Goal: Task Accomplishment & Management: Use online tool/utility

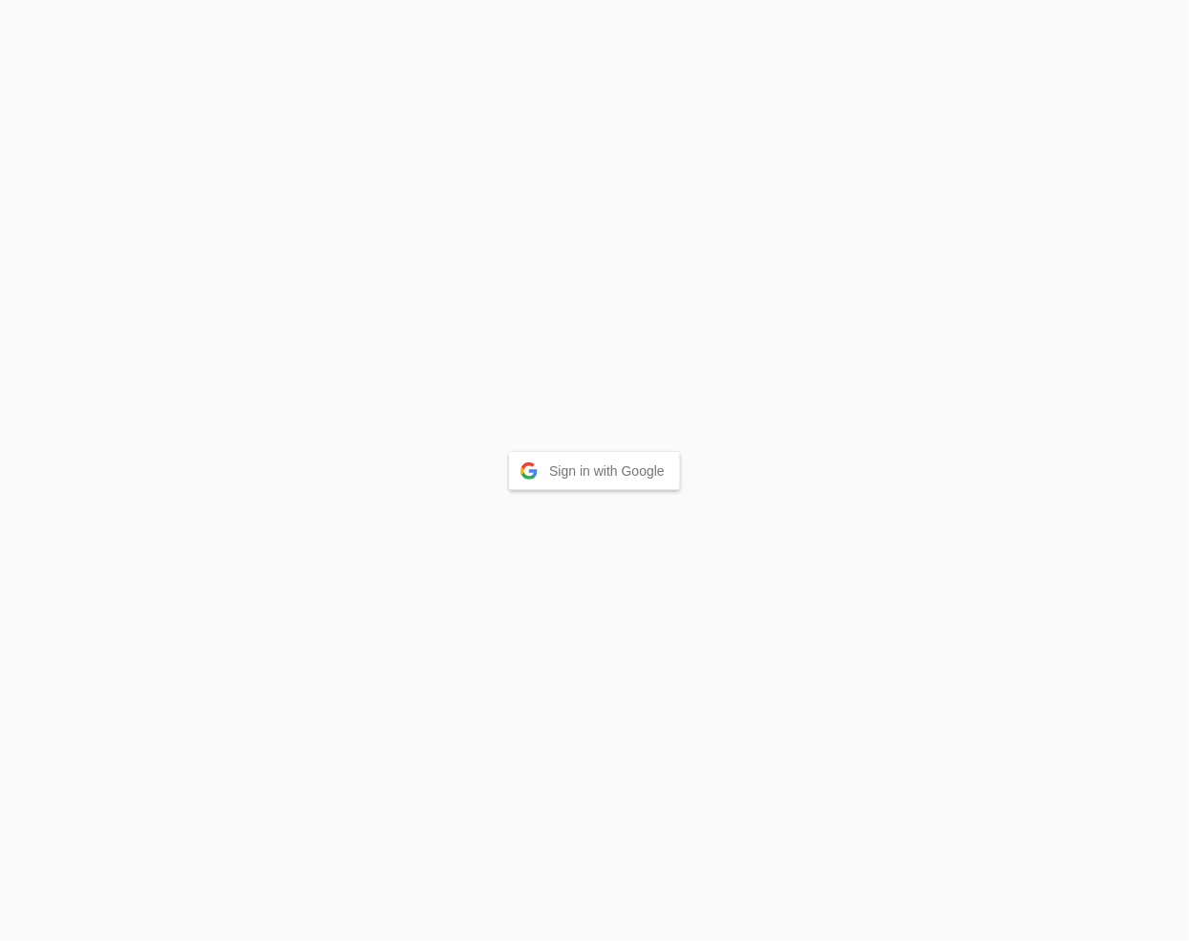
click at [615, 477] on button "Sign in with Google" at bounding box center [594, 471] width 171 height 38
